Goal: Task Accomplishment & Management: Manage account settings

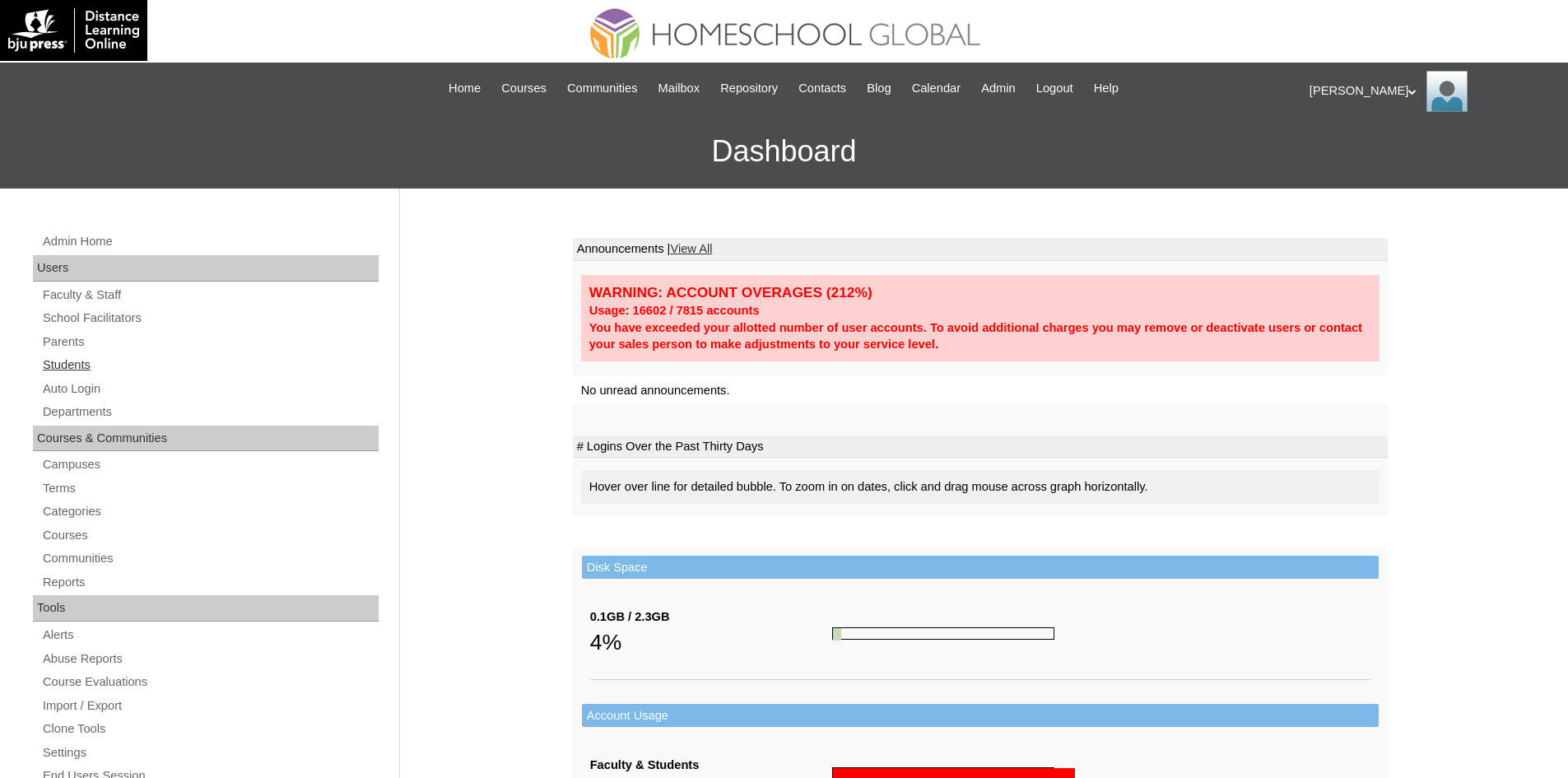
click at [49, 363] on link "Students" at bounding box center [209, 365] width 338 height 20
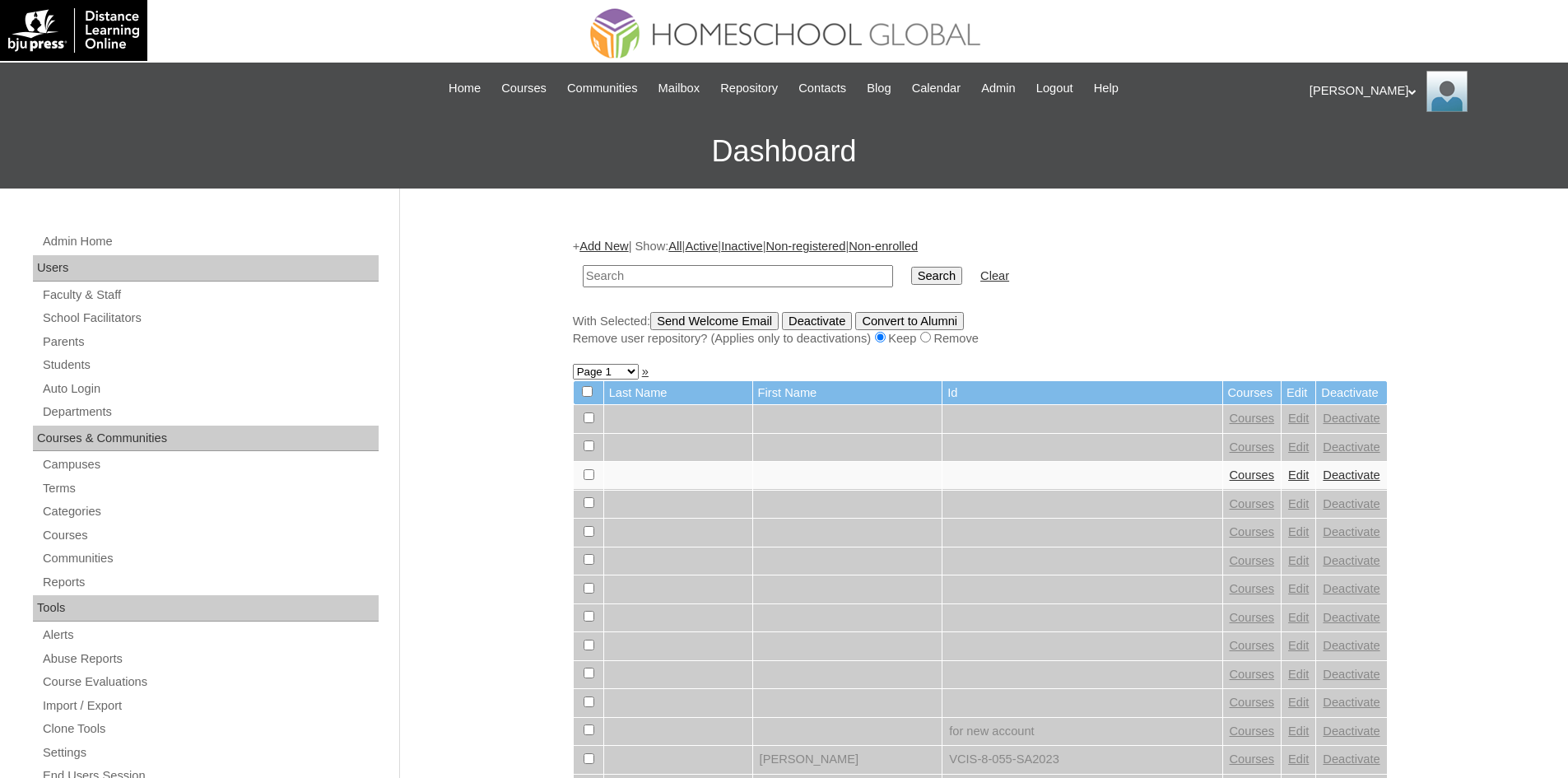
click at [775, 276] on input "text" at bounding box center [737, 276] width 310 height 22
type input "MHS00209-TECHPH2025"
click at [911, 282] on input "Search" at bounding box center [937, 276] width 51 height 18
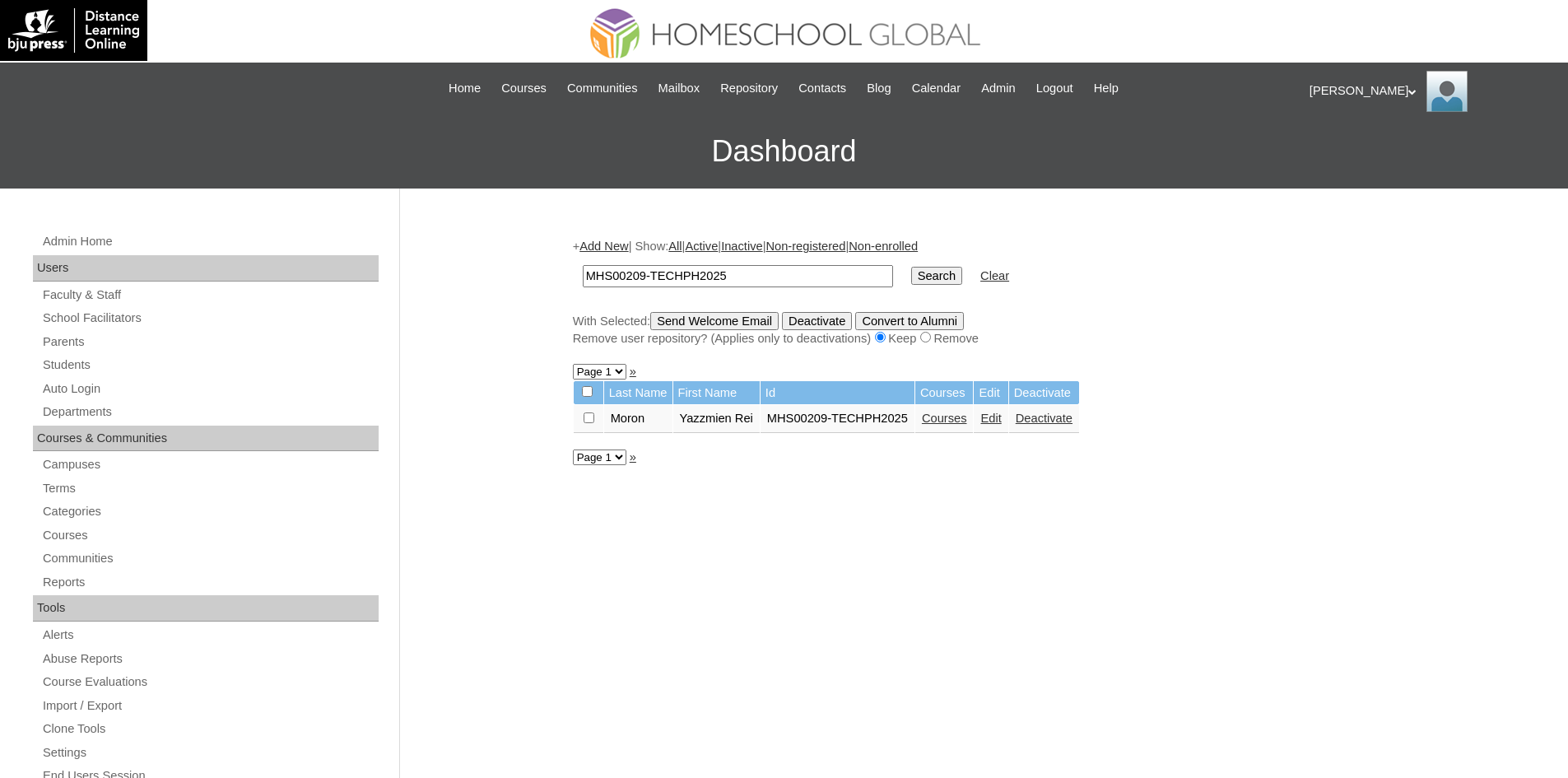
click at [983, 422] on link "Edit" at bounding box center [990, 418] width 20 height 13
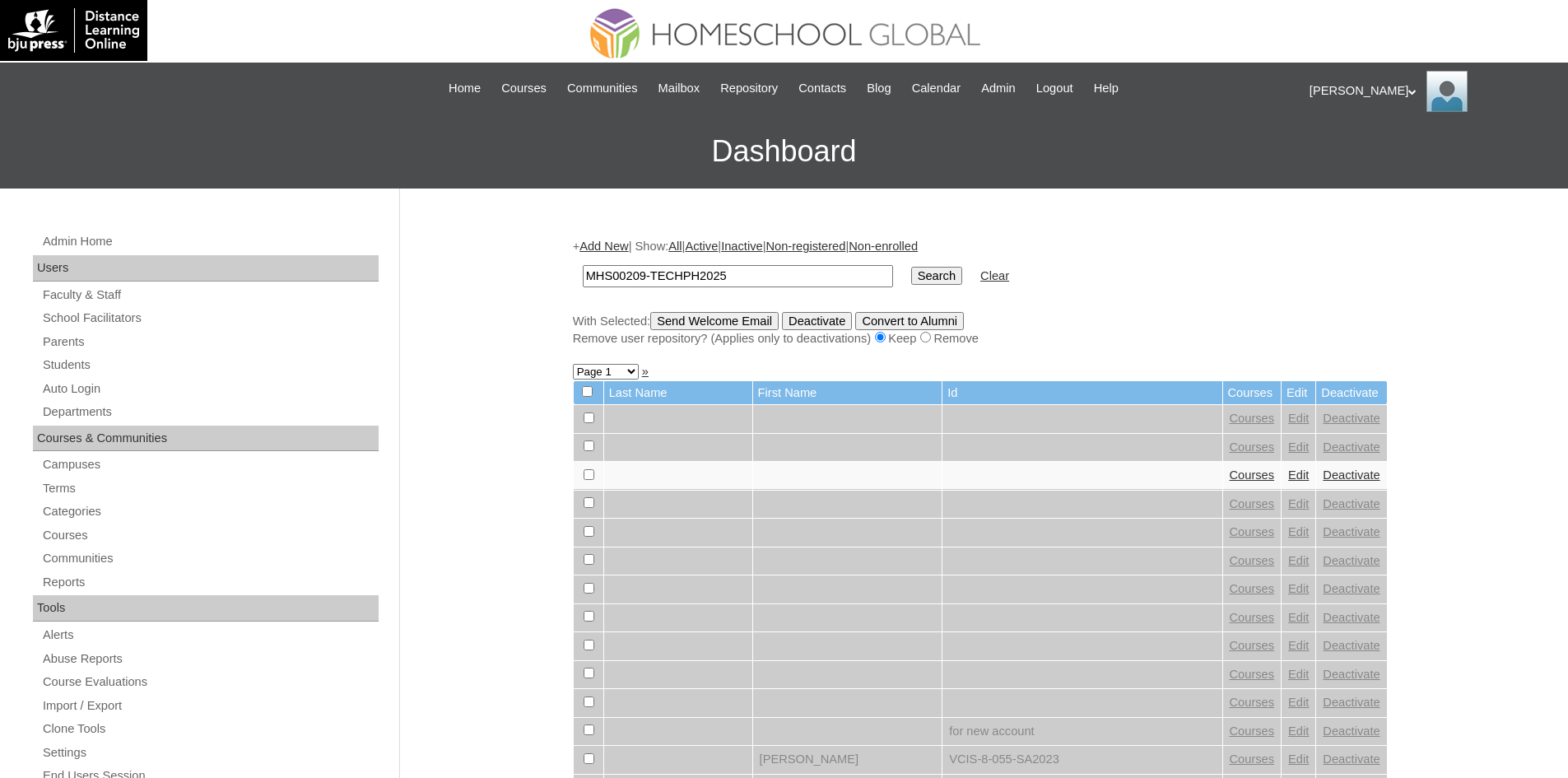
type input "MHS00209-TECHPH2025"
click at [911, 273] on input "Search" at bounding box center [937, 276] width 51 height 18
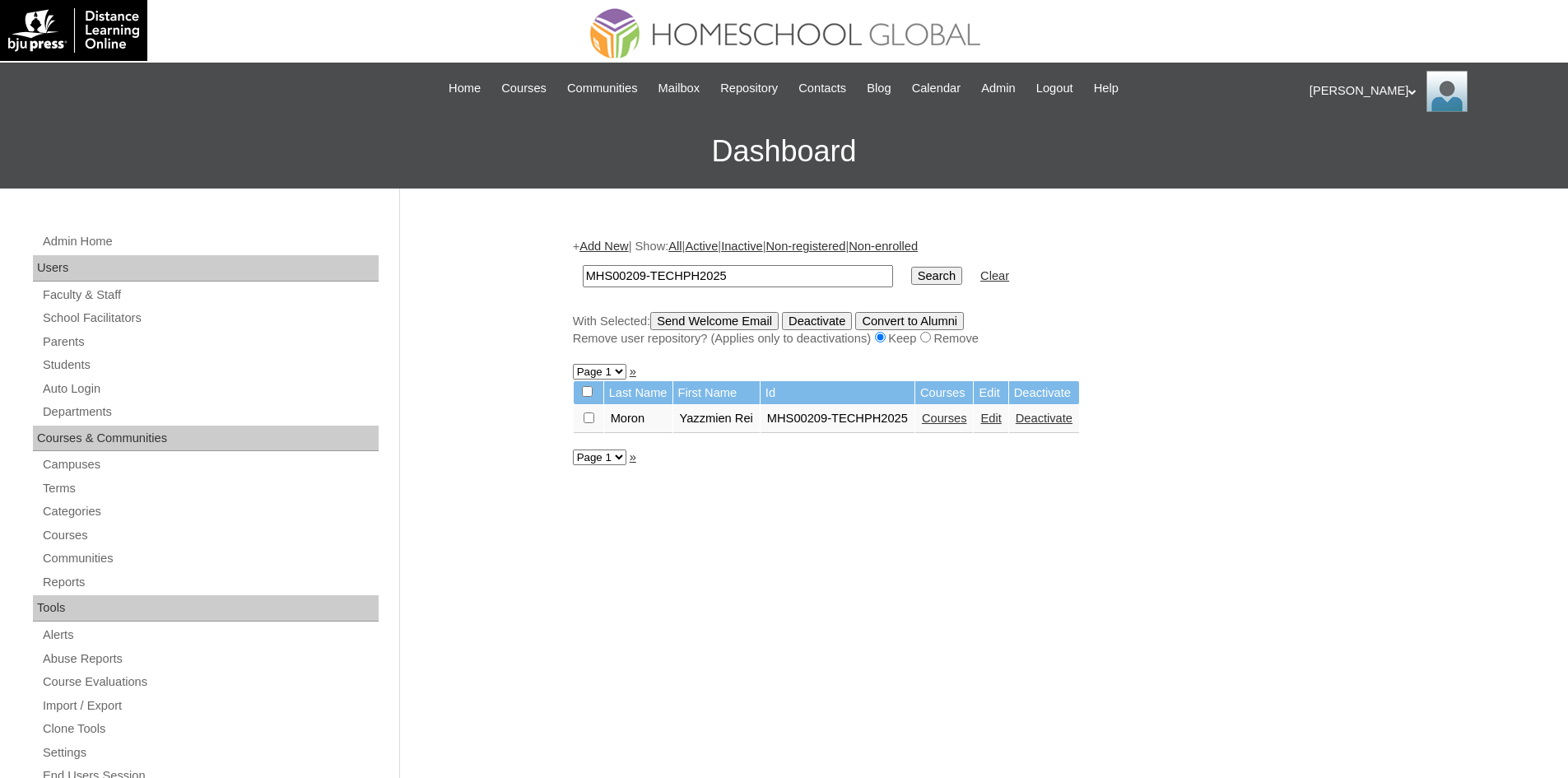
click at [941, 421] on link "Courses" at bounding box center [944, 418] width 45 height 13
